Goal: Task Accomplishment & Management: Manage account settings

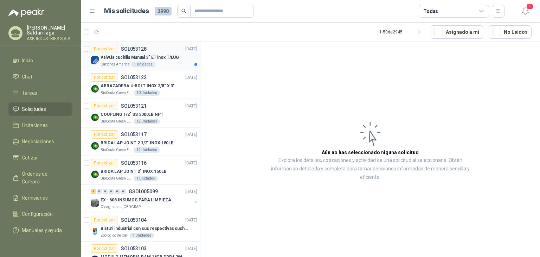
click at [150, 52] on div "Por cotizar SOL053128 [DATE]" at bounding box center [144, 49] width 107 height 8
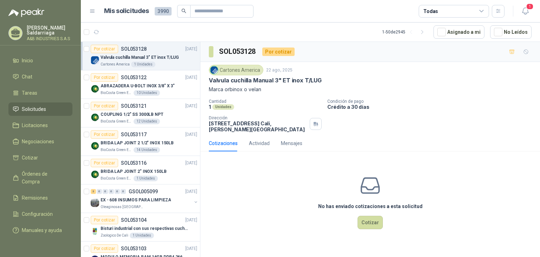
click at [270, 78] on p "Valvula cuchilla Manual 3" ET inox T/LUG" at bounding box center [265, 80] width 113 height 7
click at [300, 81] on p "Valvula cuchilla Manual 3" ET inox T/LUG" at bounding box center [265, 80] width 113 height 7
drag, startPoint x: 317, startPoint y: 80, endPoint x: 203, endPoint y: 76, distance: 114.4
click at [203, 76] on div "Cartones America [DATE] Valvula cuchilla Manual 3" ET inox T/LUG Marca orbinox …" at bounding box center [370, 98] width 340 height 73
